Goal: Find specific page/section: Find specific page/section

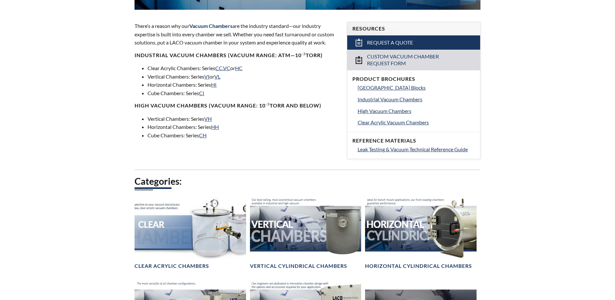
scroll to position [324, 0]
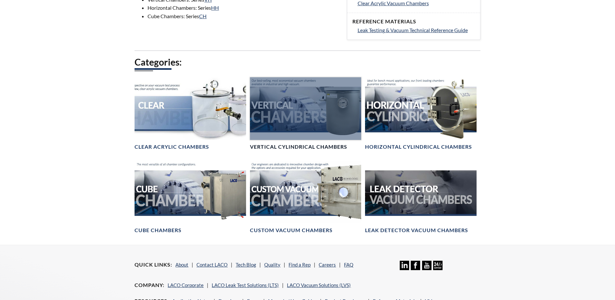
click at [287, 98] on div at bounding box center [305, 108] width 111 height 63
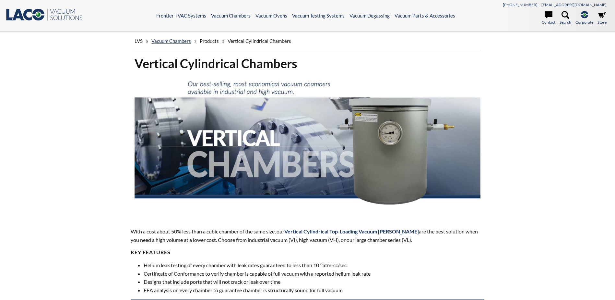
select select "Language Translate Widget"
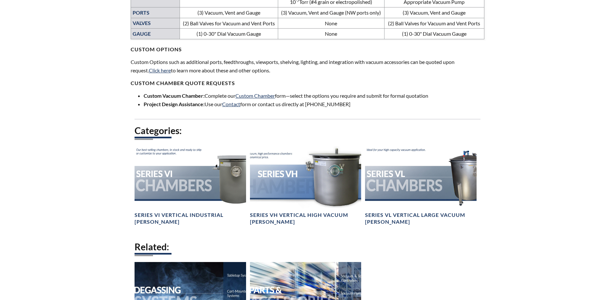
scroll to position [454, 0]
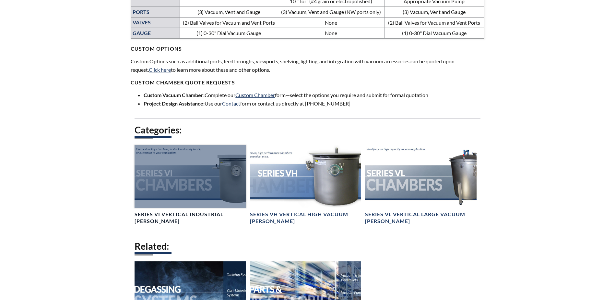
click at [167, 216] on h4 "Series VI Vertical Industrial [PERSON_NAME]" at bounding box center [190, 218] width 111 height 14
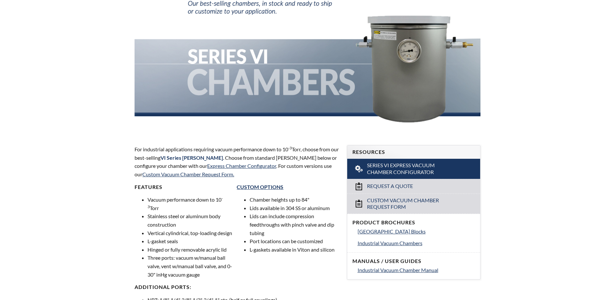
scroll to position [97, 0]
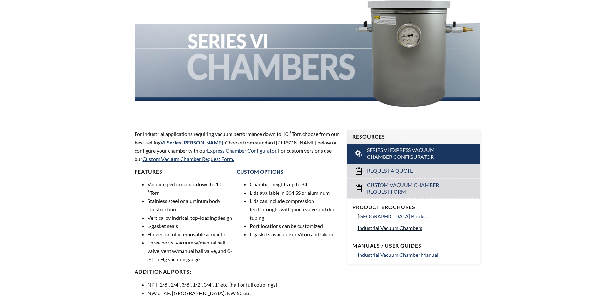
click at [406, 228] on span "Industrial Vacuum Chambers" at bounding box center [390, 227] width 65 height 6
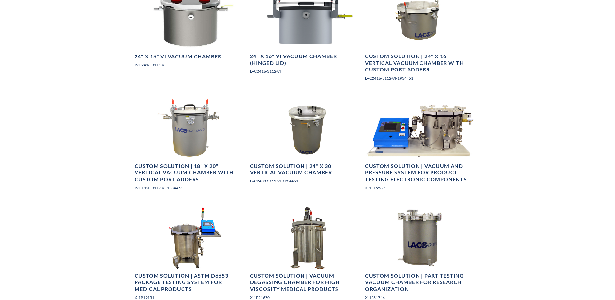
scroll to position [1070, 0]
